Goal: Use online tool/utility

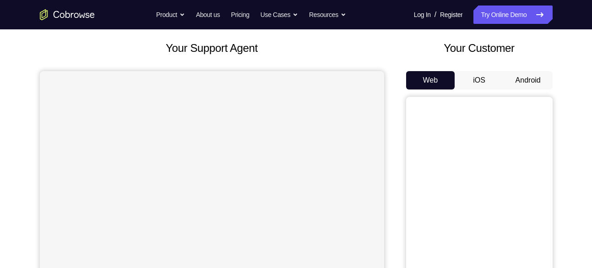
click at [529, 81] on button "Android" at bounding box center [528, 80] width 49 height 18
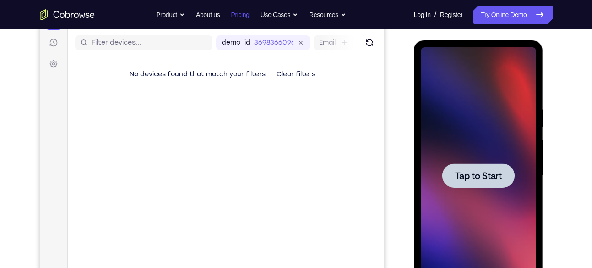
scroll to position [112, 0]
click at [471, 166] on div at bounding box center [479, 175] width 72 height 24
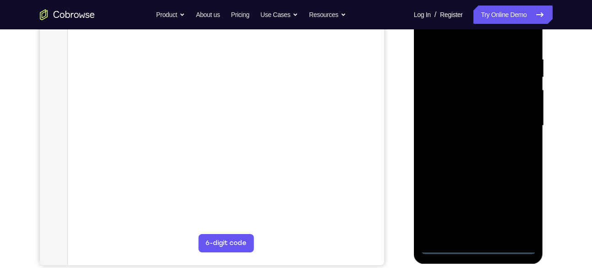
scroll to position [164, 0]
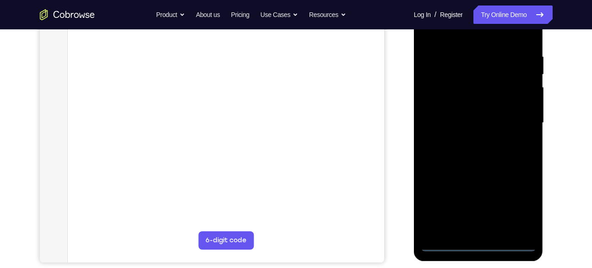
click at [477, 244] on div at bounding box center [478, 123] width 115 height 257
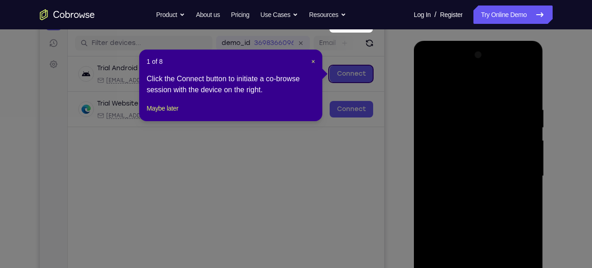
scroll to position [107, 0]
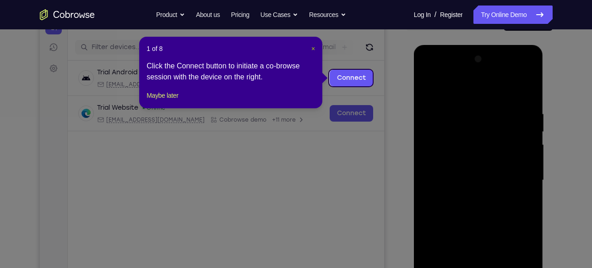
click at [313, 50] on span "×" at bounding box center [314, 48] width 4 height 7
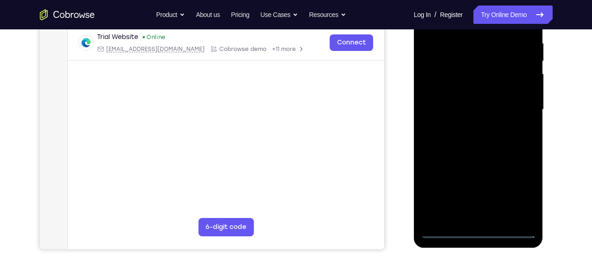
scroll to position [178, 0]
click at [518, 192] on div at bounding box center [478, 109] width 115 height 257
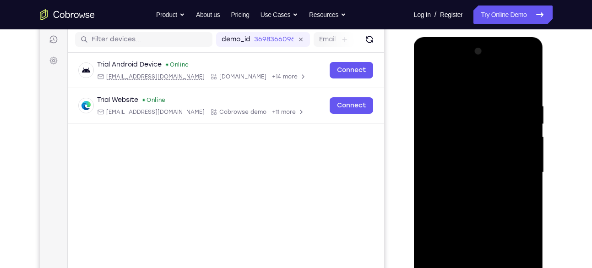
scroll to position [113, 0]
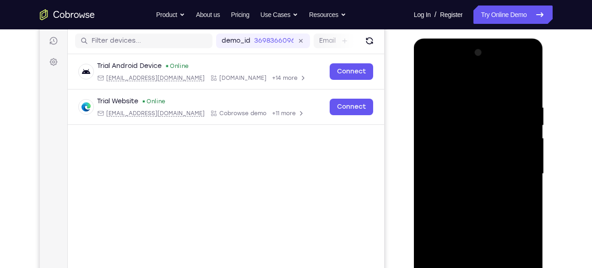
click at [469, 85] on div at bounding box center [478, 173] width 115 height 257
click at [516, 166] on div at bounding box center [478, 173] width 115 height 257
click at [467, 186] on div at bounding box center [478, 173] width 115 height 257
click at [464, 163] on div at bounding box center [478, 173] width 115 height 257
click at [471, 156] on div at bounding box center [478, 173] width 115 height 257
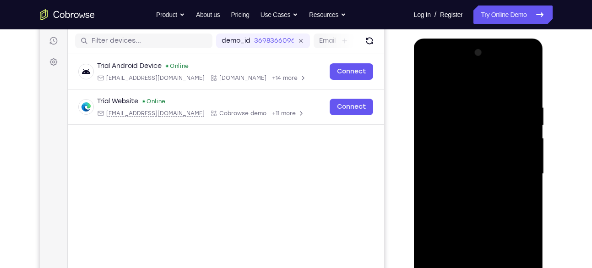
click at [468, 175] on div at bounding box center [478, 173] width 115 height 257
click at [466, 207] on div at bounding box center [478, 173] width 115 height 257
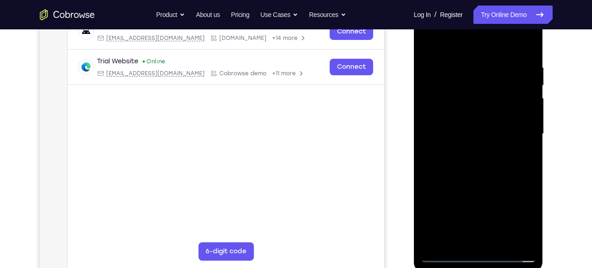
scroll to position [153, 0]
click at [488, 159] on div at bounding box center [478, 133] width 115 height 257
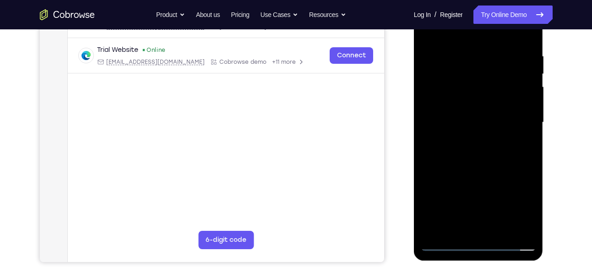
scroll to position [165, 0]
click at [482, 166] on div at bounding box center [478, 122] width 115 height 257
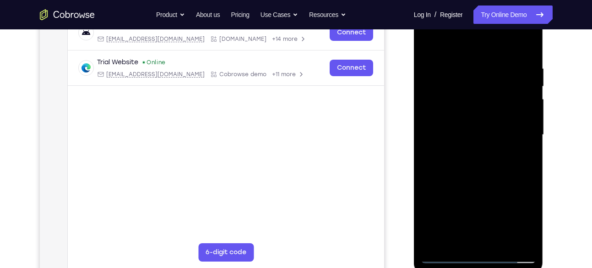
scroll to position [152, 0]
click at [456, 244] on div at bounding box center [478, 135] width 115 height 257
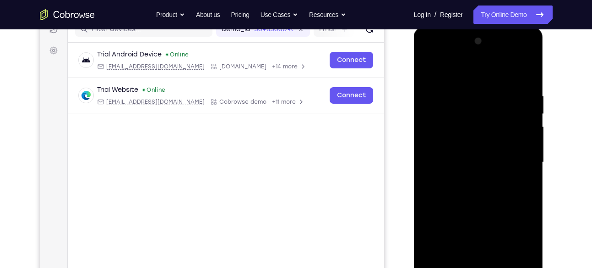
scroll to position [124, 0]
click at [475, 69] on div at bounding box center [478, 163] width 115 height 257
drag, startPoint x: 472, startPoint y: 147, endPoint x: 474, endPoint y: 113, distance: 33.5
click at [474, 113] on div at bounding box center [478, 163] width 115 height 257
click at [469, 151] on div at bounding box center [478, 163] width 115 height 257
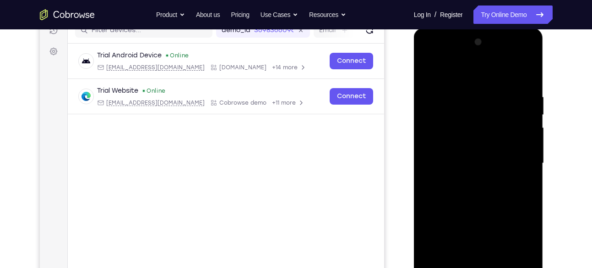
drag, startPoint x: 507, startPoint y: 108, endPoint x: 499, endPoint y: 160, distance: 53.2
click at [499, 160] on div at bounding box center [478, 163] width 115 height 257
drag, startPoint x: 490, startPoint y: 148, endPoint x: 497, endPoint y: 104, distance: 43.6
click at [497, 104] on div at bounding box center [478, 163] width 115 height 257
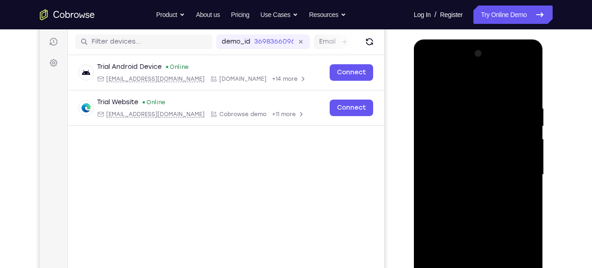
click at [429, 82] on div at bounding box center [478, 174] width 115 height 257
drag, startPoint x: 466, startPoint y: 108, endPoint x: 465, endPoint y: 156, distance: 47.7
click at [465, 156] on div at bounding box center [478, 174] width 115 height 257
click at [465, 109] on div at bounding box center [478, 174] width 115 height 257
click at [438, 104] on div at bounding box center [478, 174] width 115 height 257
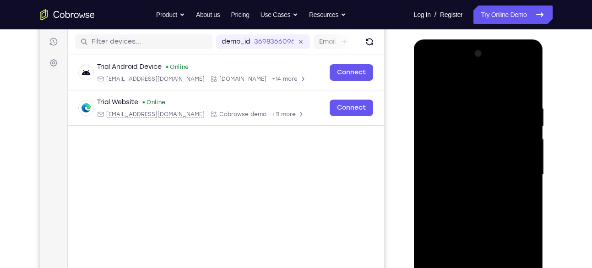
click at [528, 124] on div at bounding box center [478, 174] width 115 height 257
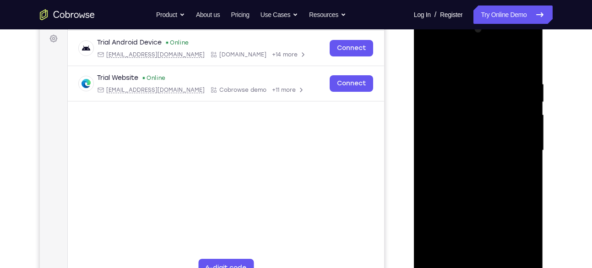
scroll to position [137, 0]
click at [523, 126] on div at bounding box center [478, 150] width 115 height 257
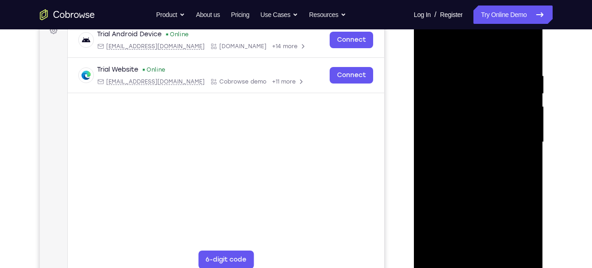
scroll to position [145, 0]
click at [434, 249] on div at bounding box center [478, 141] width 115 height 257
click at [493, 63] on div at bounding box center [478, 141] width 115 height 257
click at [526, 53] on div at bounding box center [478, 141] width 115 height 257
click at [460, 60] on div at bounding box center [478, 141] width 115 height 257
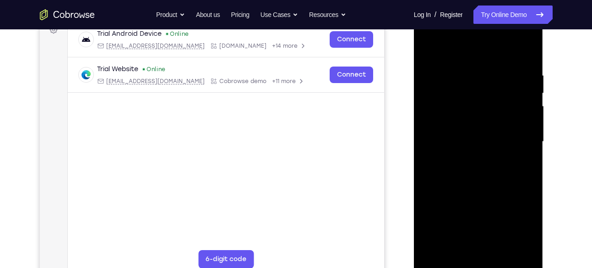
click at [526, 55] on div at bounding box center [478, 141] width 115 height 257
click at [500, 248] on div at bounding box center [478, 141] width 115 height 257
click at [474, 189] on div at bounding box center [478, 141] width 115 height 257
click at [428, 48] on div at bounding box center [478, 141] width 115 height 257
click at [527, 49] on div at bounding box center [478, 141] width 115 height 257
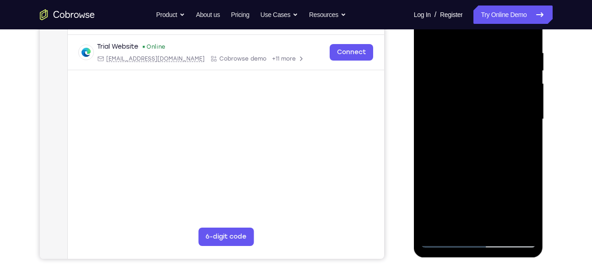
scroll to position [171, 0]
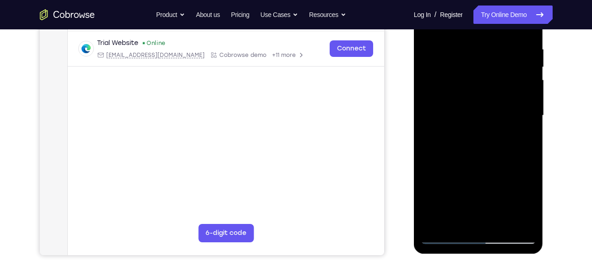
click at [437, 224] on div at bounding box center [478, 115] width 115 height 257
click at [455, 221] on div at bounding box center [478, 115] width 115 height 257
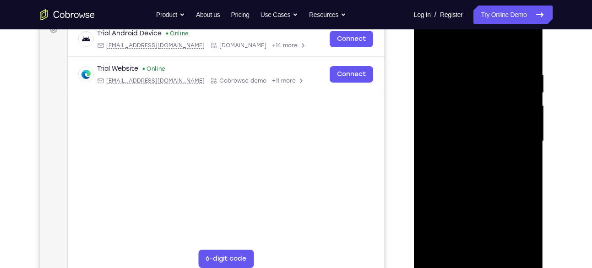
scroll to position [145, 0]
click at [461, 47] on div at bounding box center [478, 142] width 115 height 257
click at [468, 94] on div at bounding box center [478, 142] width 115 height 257
click at [428, 48] on div at bounding box center [478, 142] width 115 height 257
click at [458, 126] on div at bounding box center [478, 142] width 115 height 257
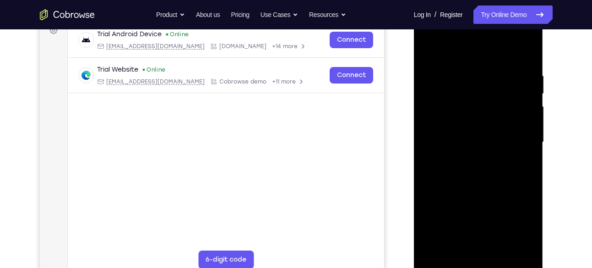
click at [428, 50] on div at bounding box center [478, 142] width 115 height 257
click at [526, 75] on div at bounding box center [478, 142] width 115 height 257
click at [458, 142] on div at bounding box center [478, 142] width 115 height 257
click at [429, 51] on div at bounding box center [478, 142] width 115 height 257
click at [453, 63] on div at bounding box center [478, 142] width 115 height 257
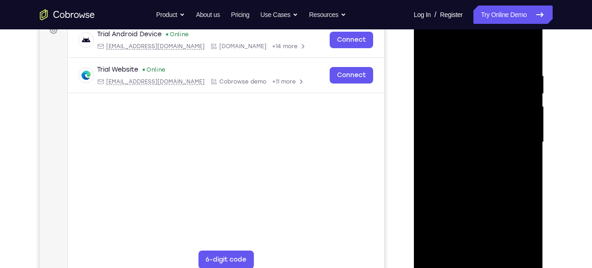
click at [427, 47] on div at bounding box center [478, 142] width 115 height 257
click at [471, 64] on div at bounding box center [478, 142] width 115 height 257
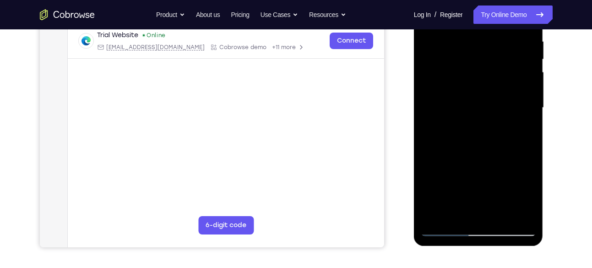
scroll to position [180, 0]
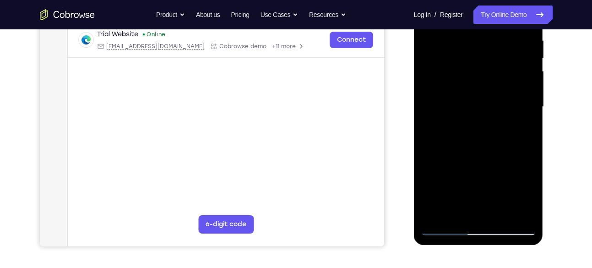
click at [478, 140] on div at bounding box center [478, 106] width 115 height 257
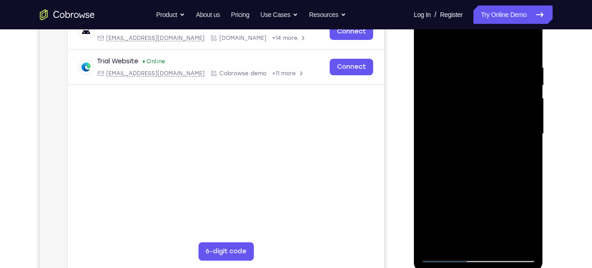
scroll to position [151, 0]
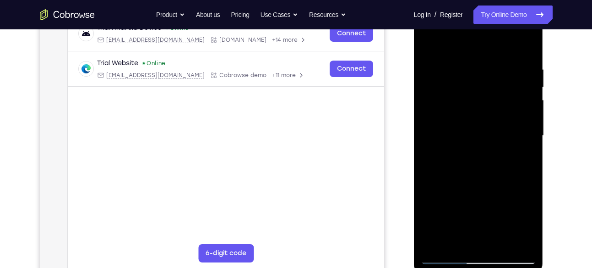
click at [483, 54] on div at bounding box center [478, 135] width 115 height 257
click at [455, 69] on div at bounding box center [478, 135] width 115 height 257
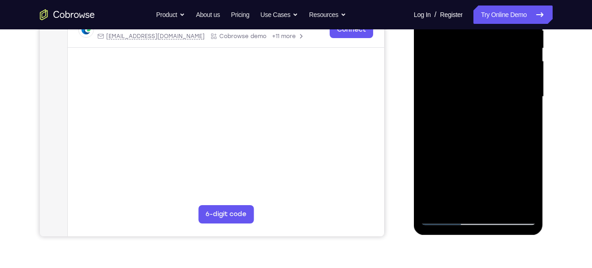
scroll to position [195, 0]
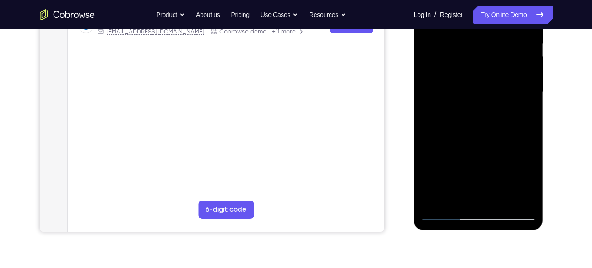
click at [435, 198] on div at bounding box center [478, 92] width 115 height 257
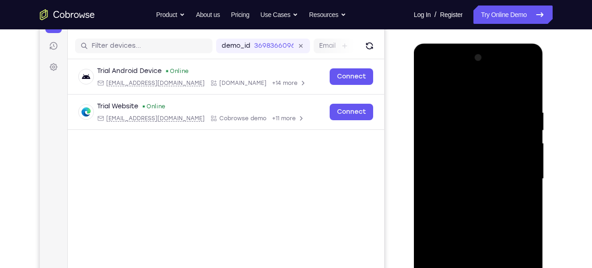
scroll to position [138, 0]
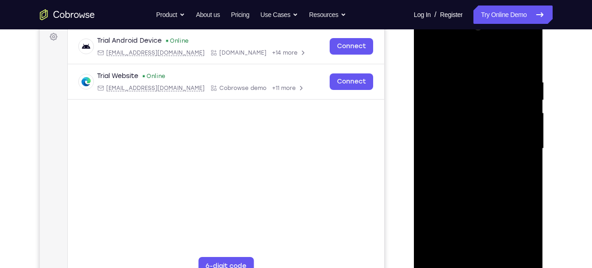
click at [433, 256] on div at bounding box center [478, 148] width 115 height 257
click at [436, 255] on div at bounding box center [478, 148] width 115 height 257
drag, startPoint x: 482, startPoint y: 102, endPoint x: 472, endPoint y: 189, distance: 88.1
click at [472, 189] on div at bounding box center [478, 148] width 115 height 257
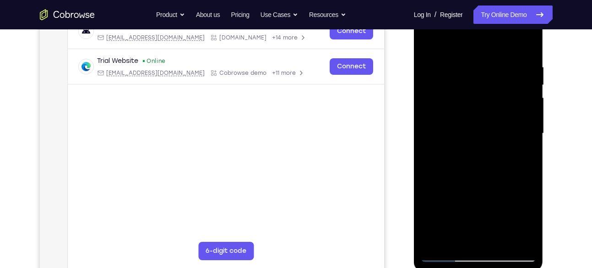
scroll to position [153, 0]
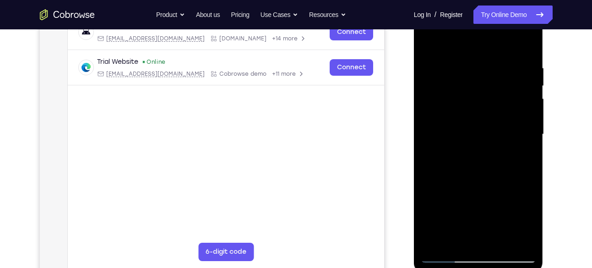
click at [466, 60] on div at bounding box center [478, 134] width 115 height 257
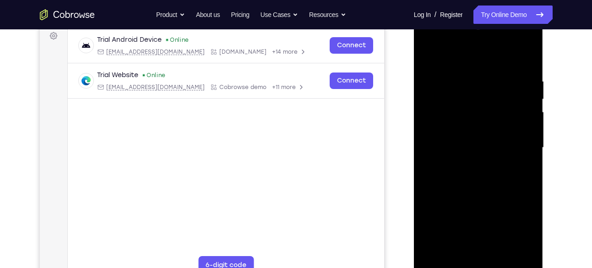
click at [522, 121] on div at bounding box center [478, 147] width 115 height 257
click at [526, 58] on div at bounding box center [478, 147] width 115 height 257
click at [463, 72] on div at bounding box center [478, 147] width 115 height 257
click at [526, 57] on div at bounding box center [478, 147] width 115 height 257
click at [495, 71] on div at bounding box center [478, 147] width 115 height 257
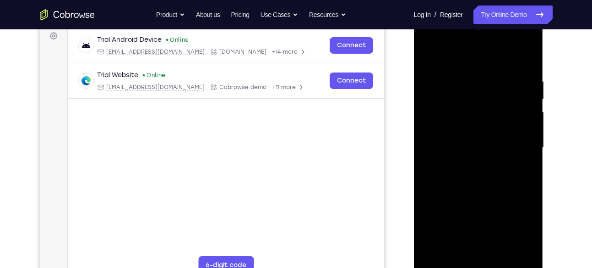
click at [515, 113] on div at bounding box center [478, 147] width 115 height 257
click at [518, 111] on div at bounding box center [478, 147] width 115 height 257
click at [520, 95] on div at bounding box center [478, 147] width 115 height 257
click at [526, 57] on div at bounding box center [478, 147] width 115 height 257
drag, startPoint x: 488, startPoint y: 102, endPoint x: 475, endPoint y: 188, distance: 86.6
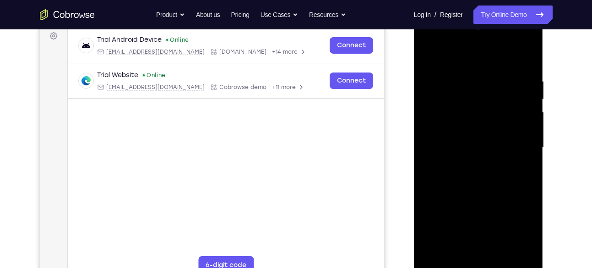
click at [475, 188] on div at bounding box center [478, 147] width 115 height 257
click at [462, 73] on div at bounding box center [478, 147] width 115 height 257
click at [525, 56] on div at bounding box center [478, 147] width 115 height 257
click at [494, 74] on div at bounding box center [478, 147] width 115 height 257
click at [528, 114] on div at bounding box center [478, 147] width 115 height 257
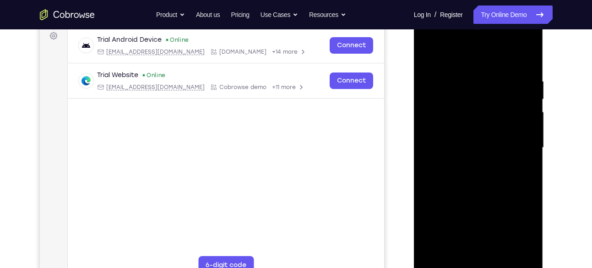
click at [524, 119] on div at bounding box center [478, 147] width 115 height 257
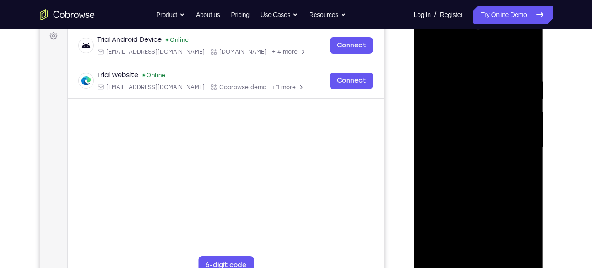
click at [524, 119] on div at bounding box center [478, 147] width 115 height 257
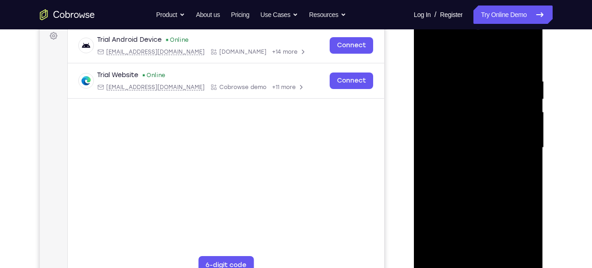
click at [524, 119] on div at bounding box center [478, 147] width 115 height 257
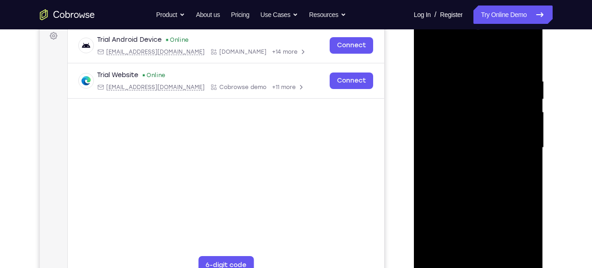
click at [524, 119] on div at bounding box center [478, 147] width 115 height 257
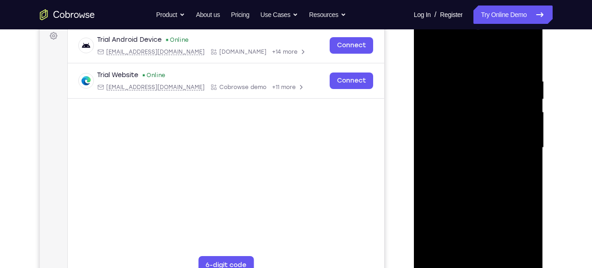
click at [524, 119] on div at bounding box center [478, 147] width 115 height 257
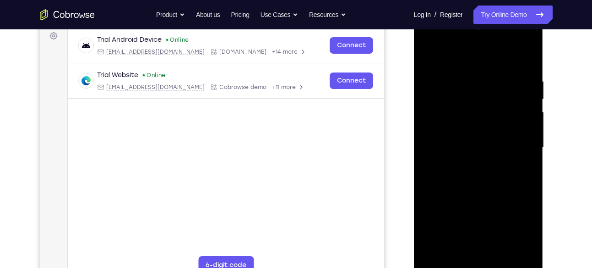
click at [524, 119] on div at bounding box center [478, 147] width 115 height 257
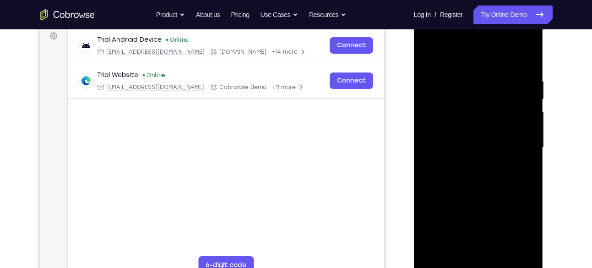
click at [524, 119] on div at bounding box center [478, 147] width 115 height 257
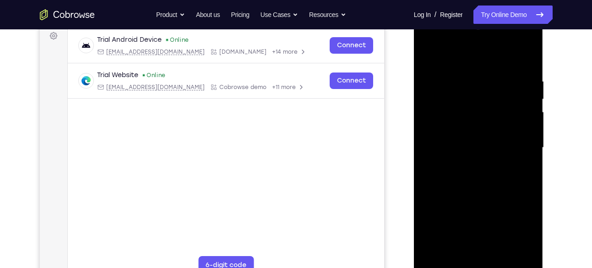
click at [524, 119] on div at bounding box center [478, 147] width 115 height 257
click at [524, 12] on div at bounding box center [479, 12] width 130 height 0
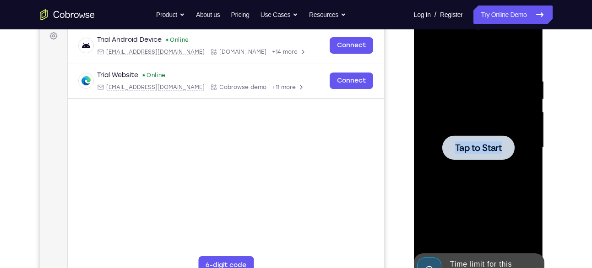
click at [524, 119] on div at bounding box center [478, 147] width 115 height 257
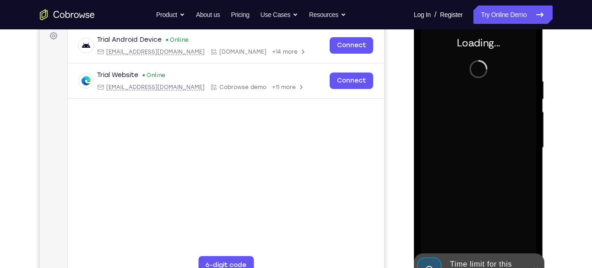
click at [524, 119] on div at bounding box center [478, 147] width 115 height 257
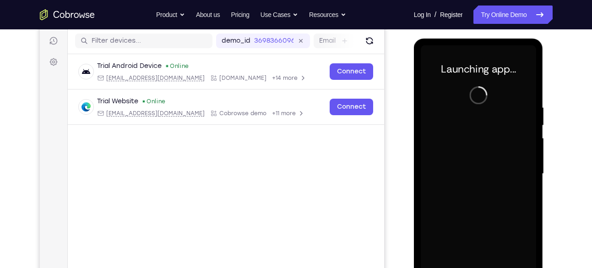
scroll to position [103, 0]
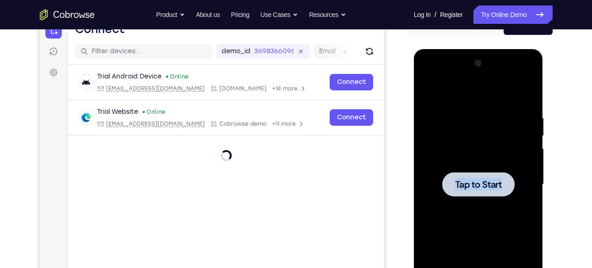
click at [491, 186] on span "Tap to Start" at bounding box center [478, 184] width 47 height 9
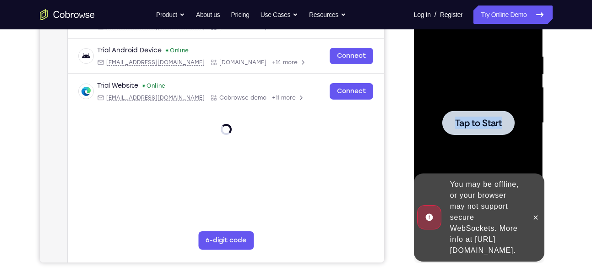
scroll to position [179, 0]
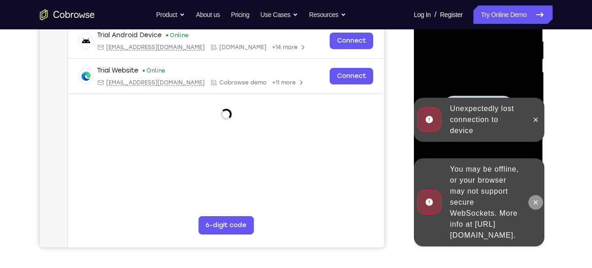
click at [538, 195] on button at bounding box center [536, 202] width 15 height 15
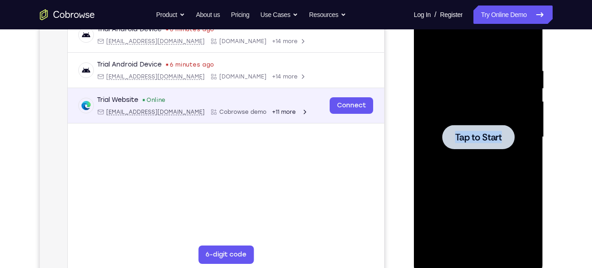
scroll to position [150, 0]
